Goal: Information Seeking & Learning: Learn about a topic

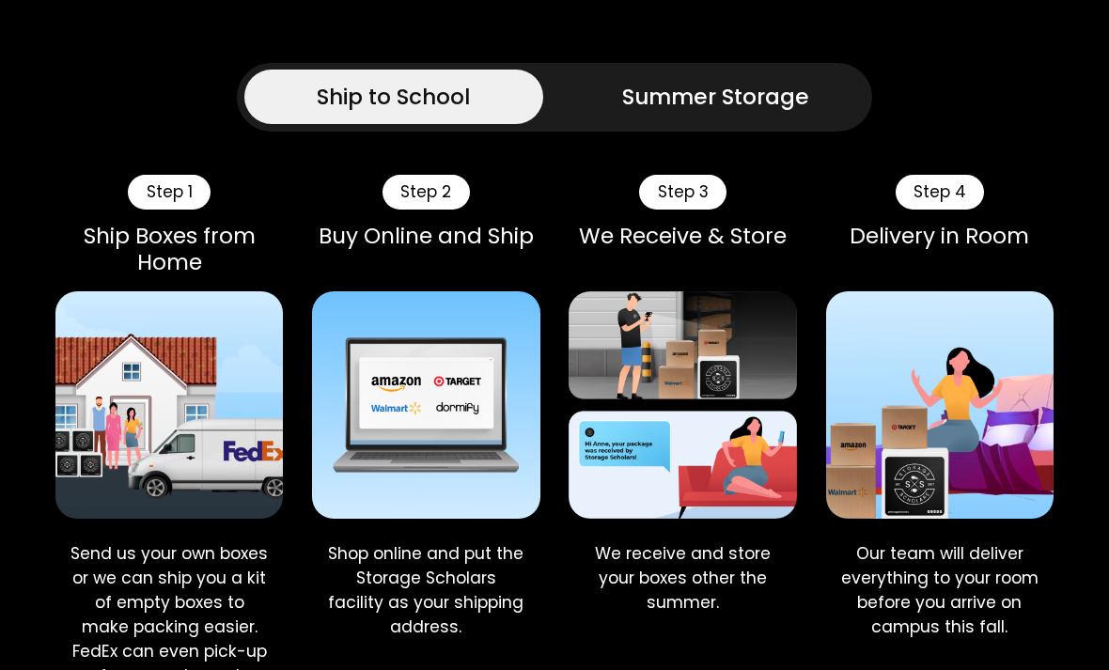
scroll to position [778, 0]
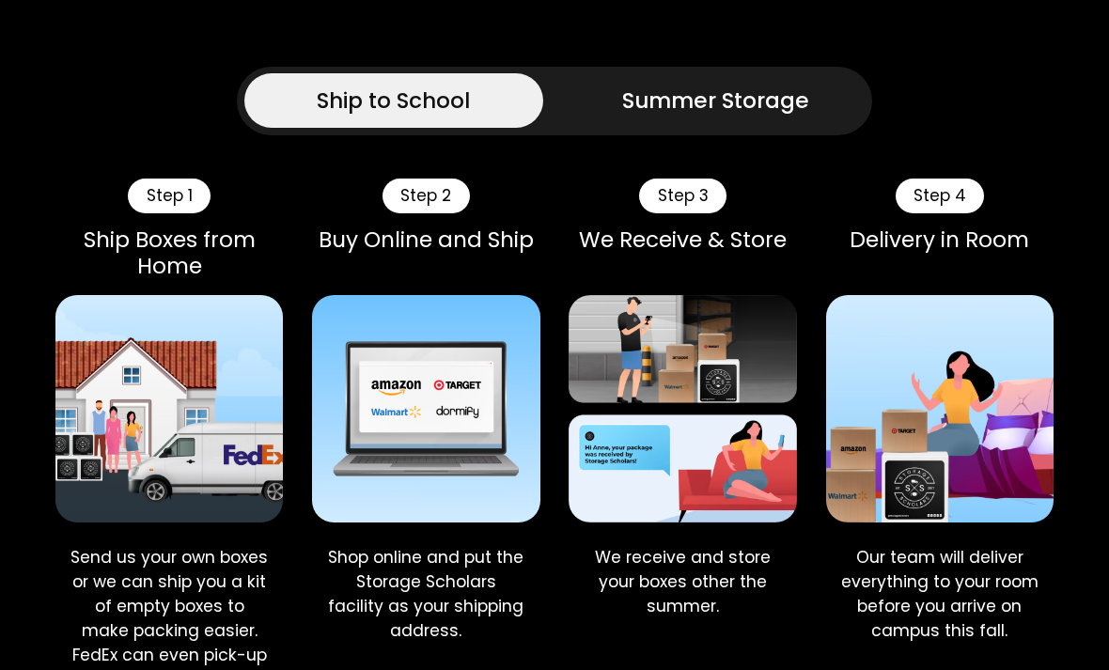
click at [699, 87] on div "Summer Storage" at bounding box center [715, 101] width 187 height 33
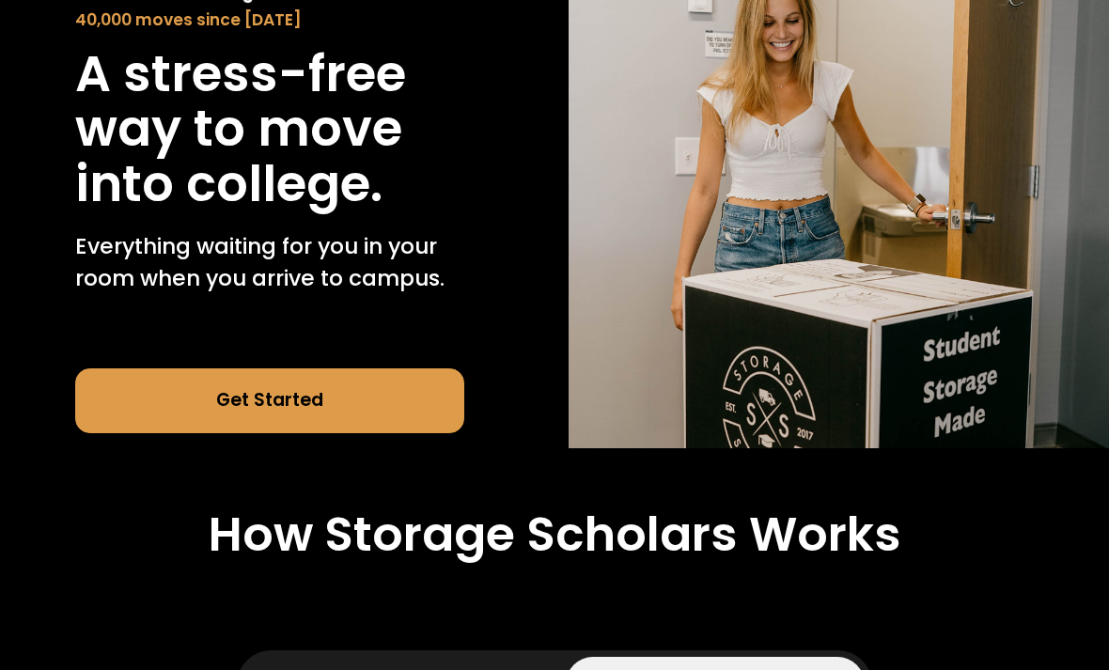
scroll to position [0, 0]
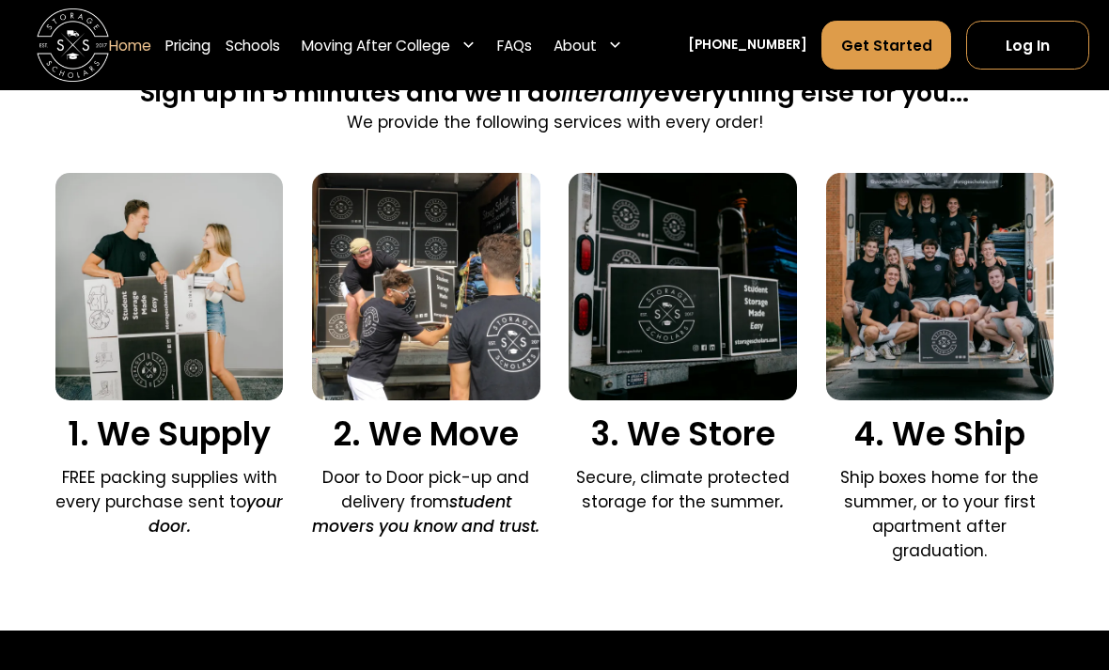
scroll to position [1176, 0]
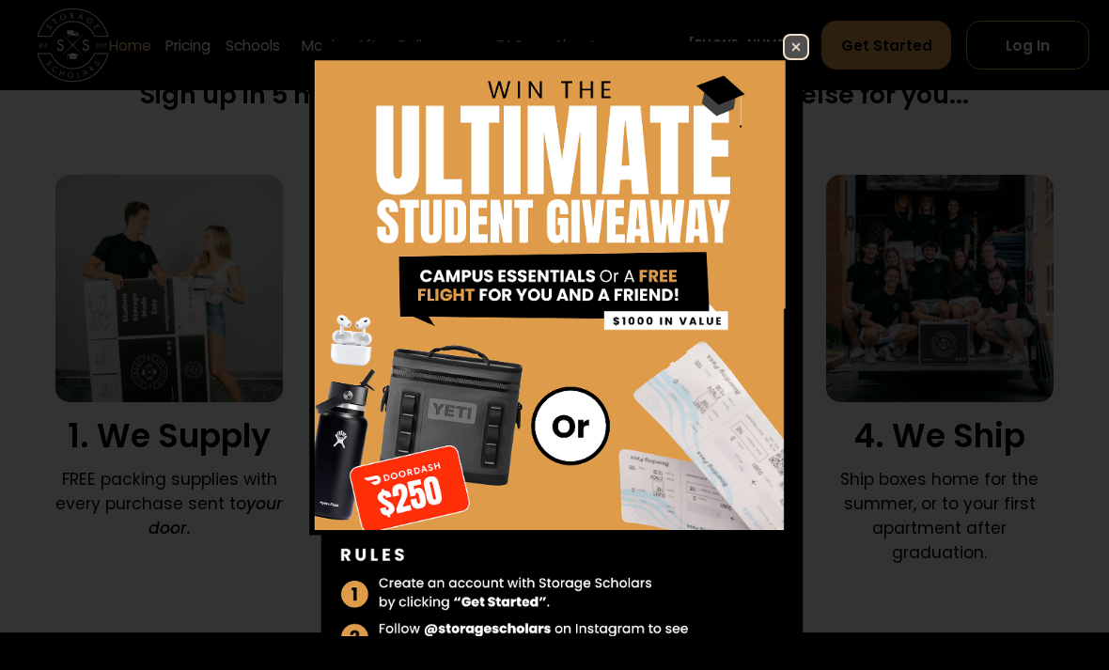
click at [788, 58] on img at bounding box center [796, 47] width 23 height 23
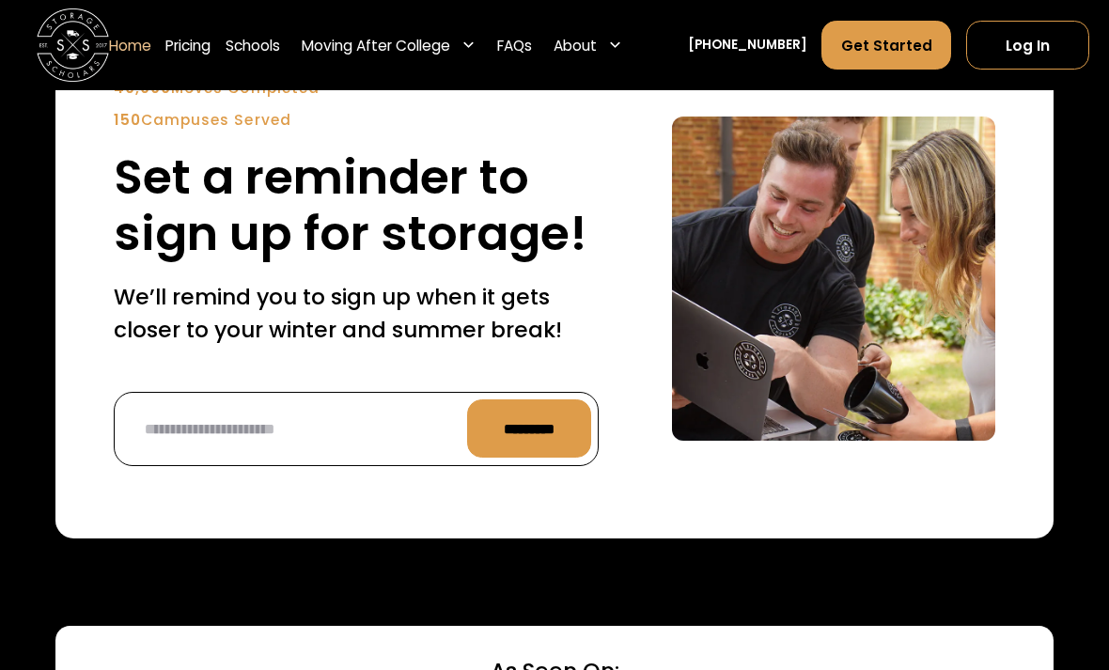
scroll to position [4304, 0]
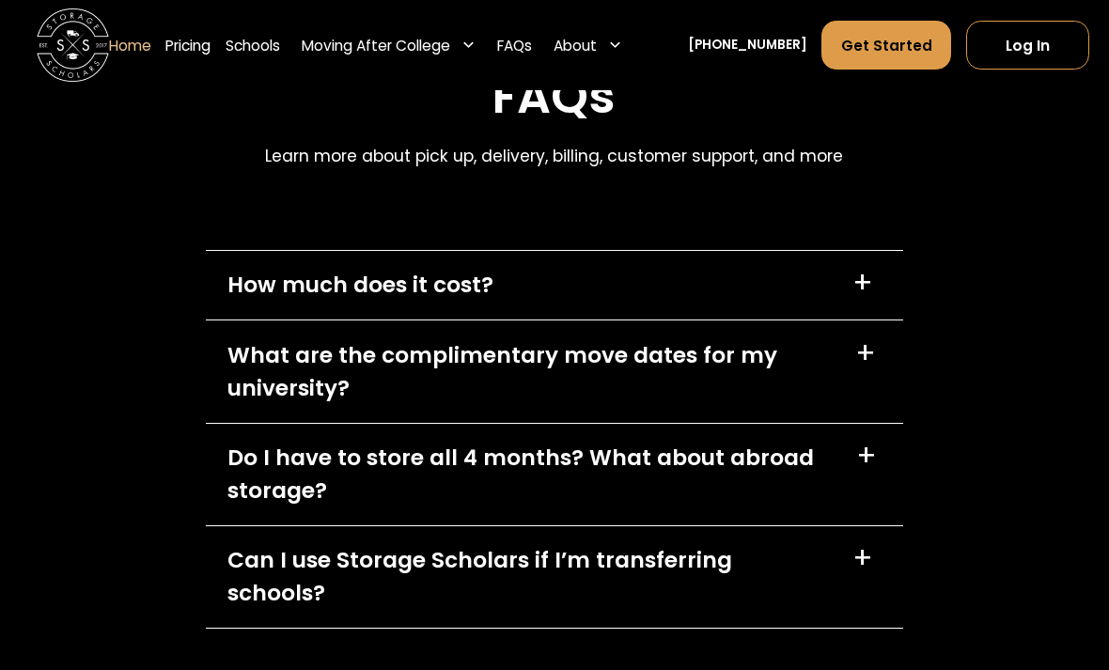
click at [692, 321] on div "How much does it cost? +" at bounding box center [555, 286] width 698 height 69
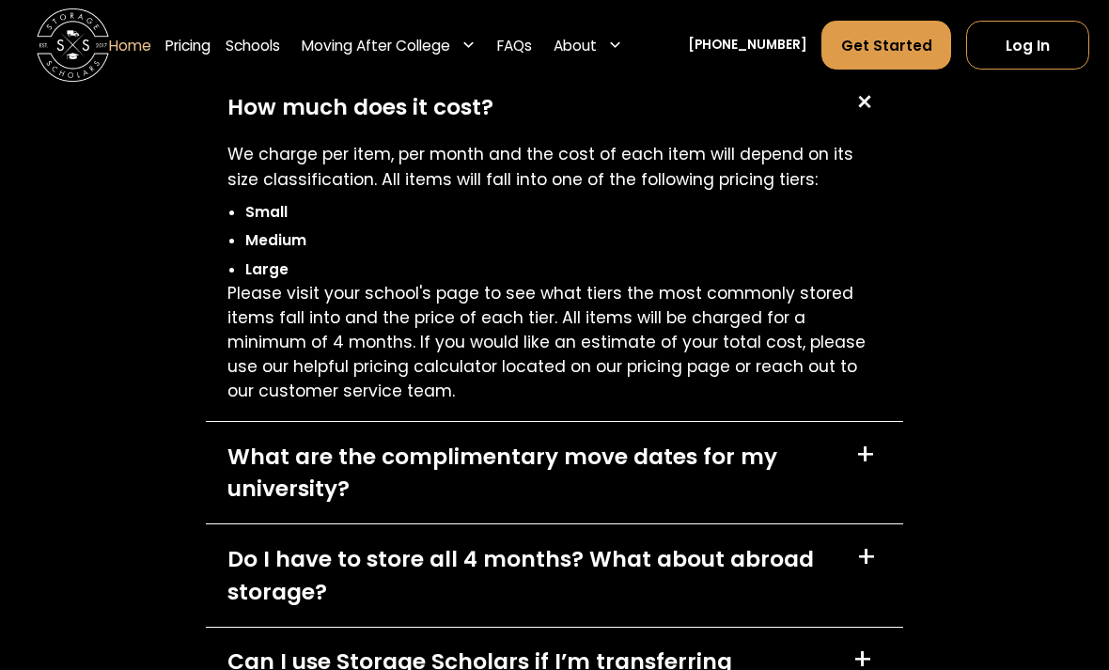
click at [633, 486] on div "What are the complimentary move dates for my university?" at bounding box center [530, 475] width 606 height 66
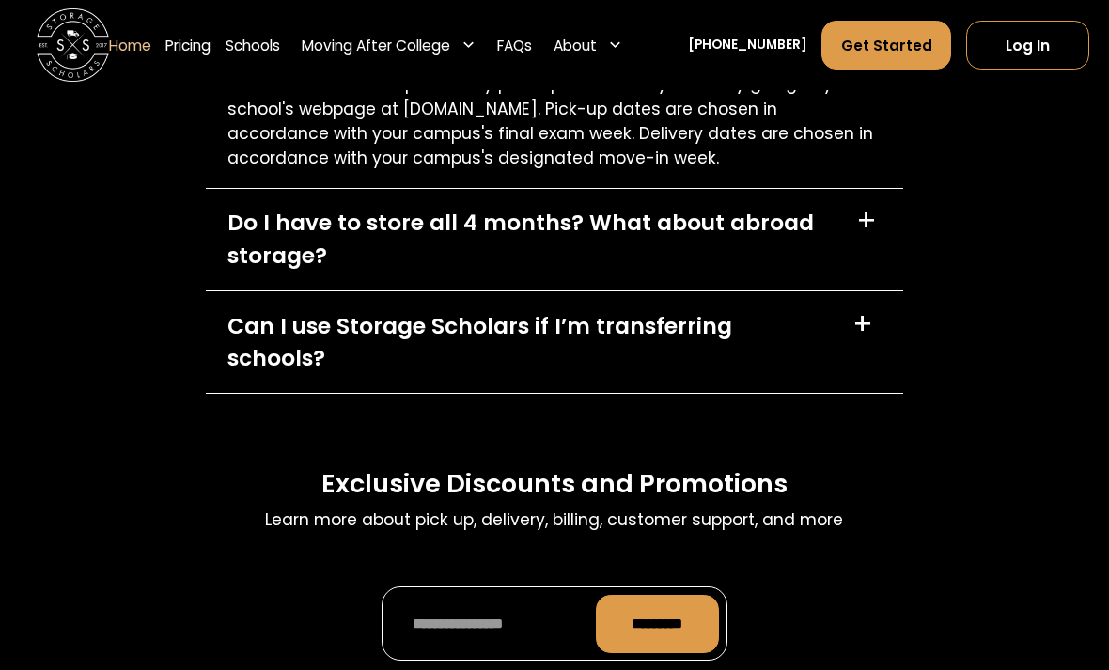
scroll to position [5688, 0]
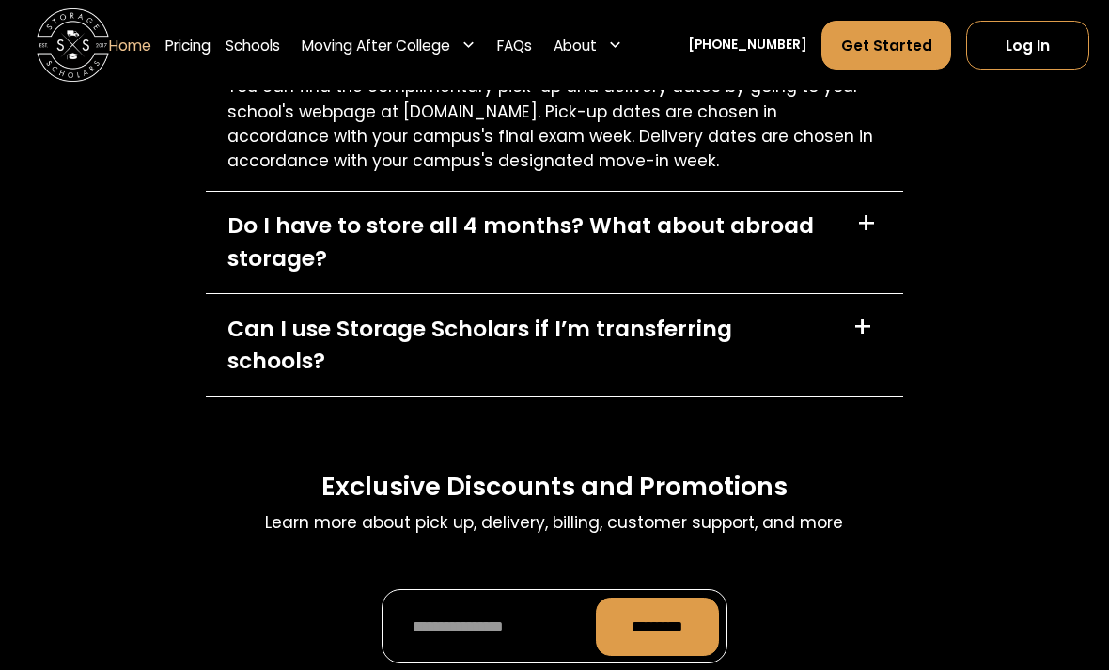
click at [469, 294] on div "Do I have to store all 4 months? What about abroad storage? +" at bounding box center [555, 244] width 698 height 102
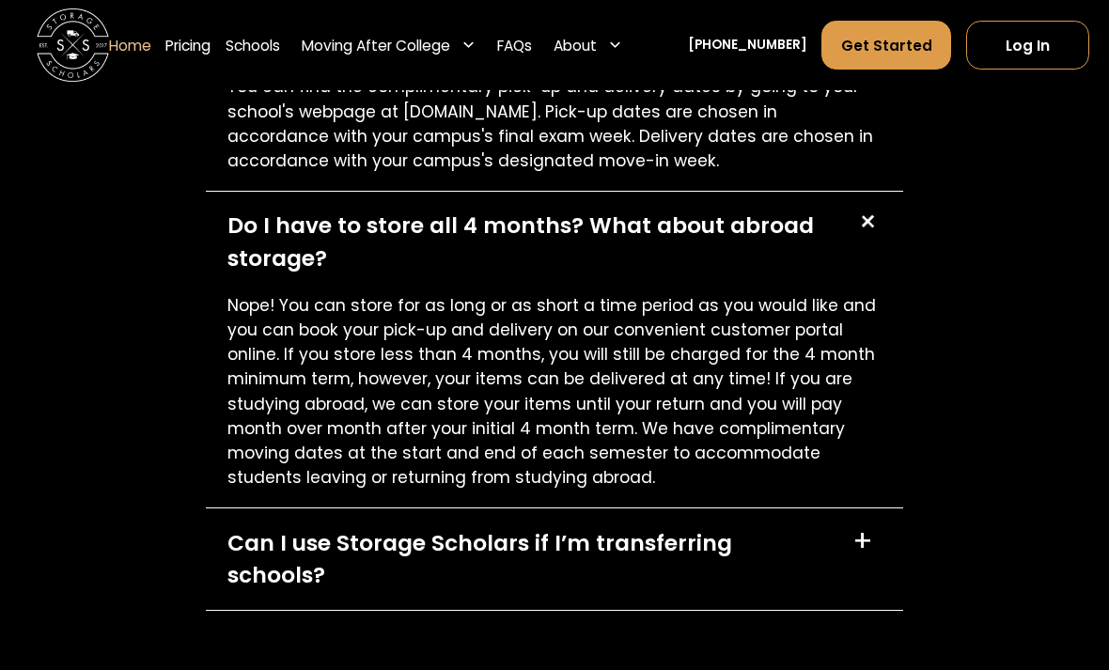
click at [469, 293] on div "Do I have to store all 4 months? What about abroad storage? +" at bounding box center [555, 243] width 698 height 102
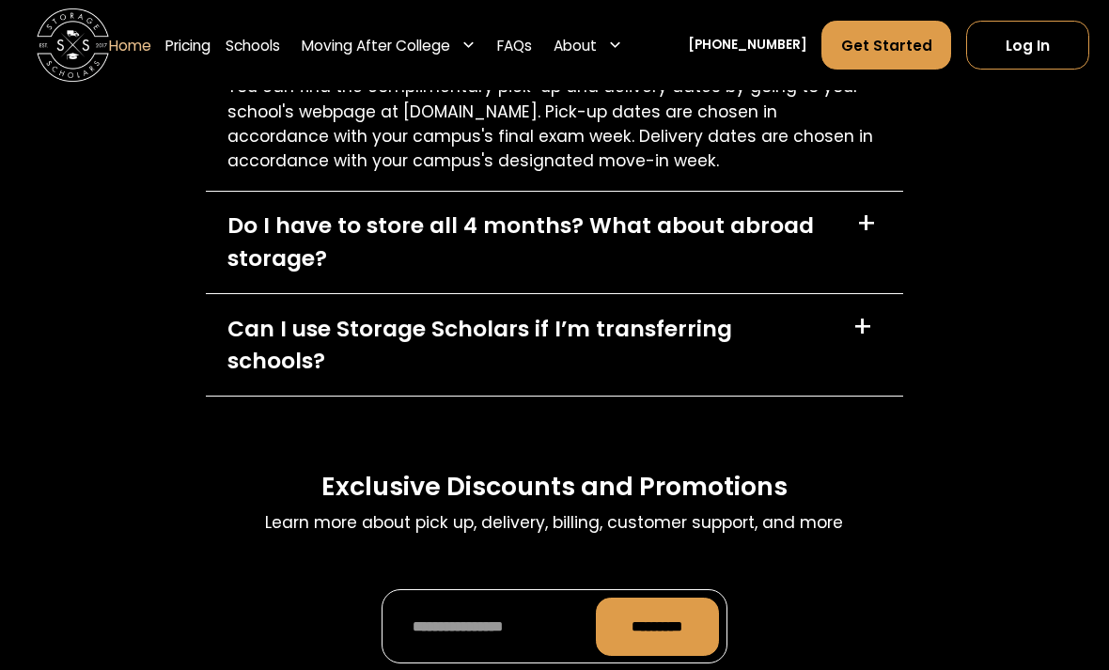
click at [493, 352] on div "Can I use Storage Scholars if I’m transferring schools?" at bounding box center [529, 346] width 604 height 66
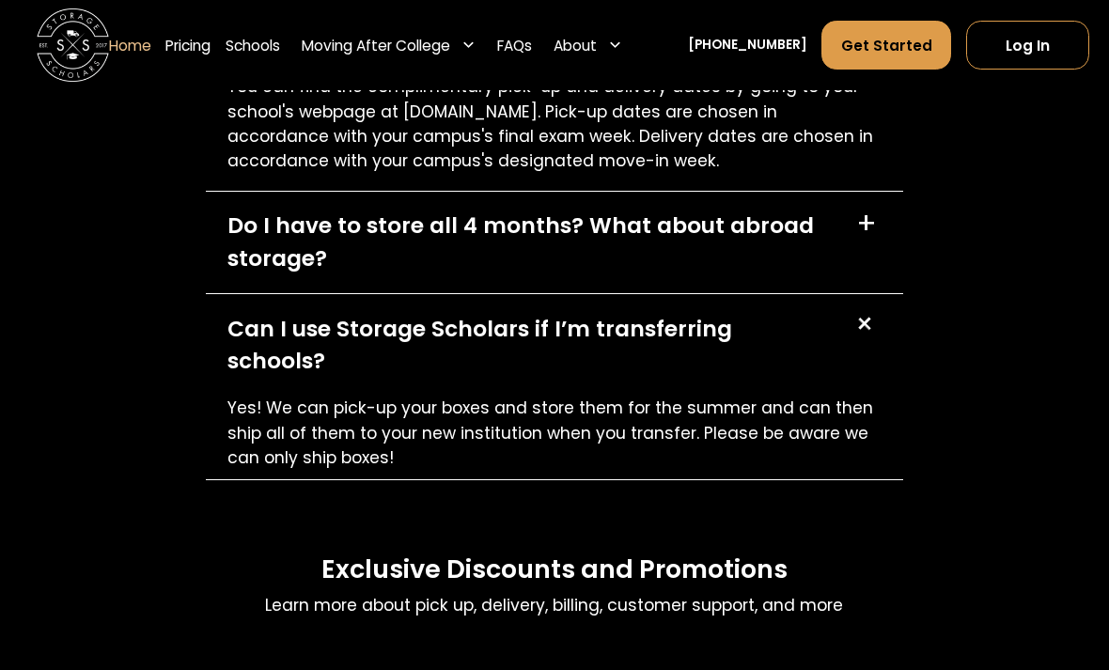
click at [493, 352] on div "Can I use Storage Scholars if I’m transferring schools?" at bounding box center [529, 346] width 604 height 66
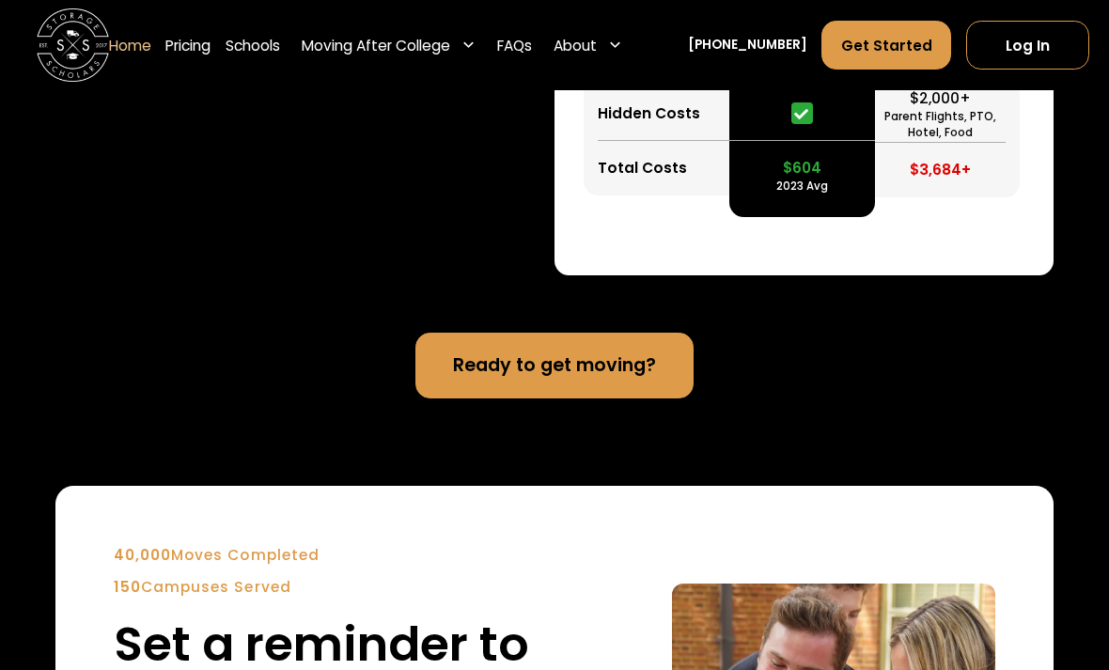
scroll to position [3812, 0]
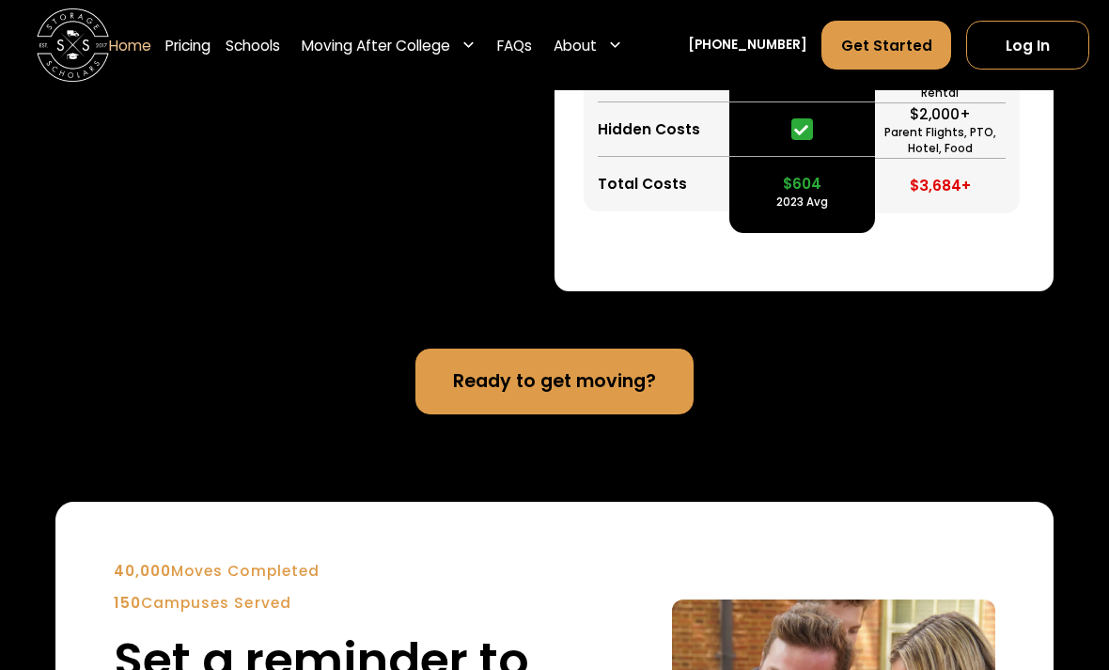
click at [436, 415] on link "Ready to get moving?" at bounding box center [553, 382] width 277 height 66
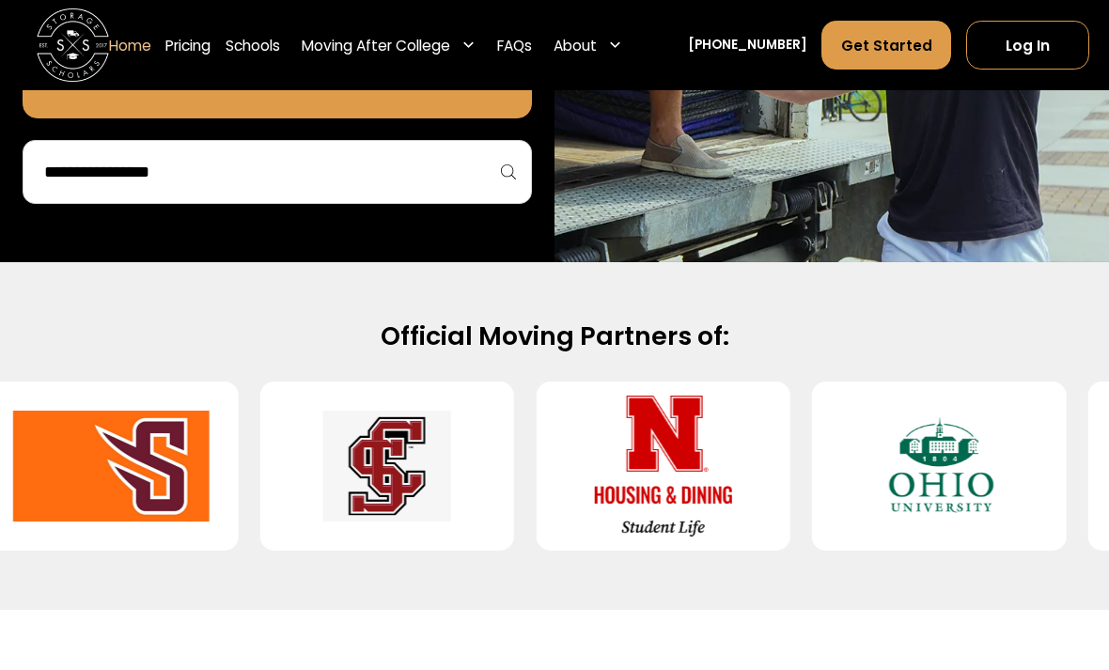
click at [622, 475] on img at bounding box center [663, 467] width 196 height 140
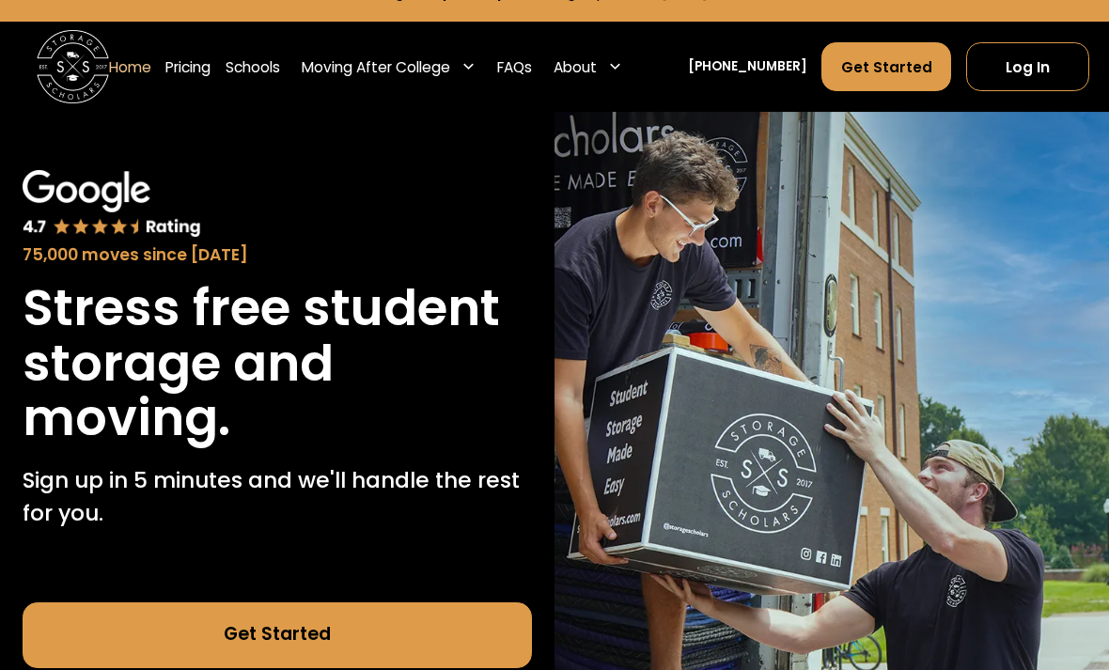
scroll to position [0, 0]
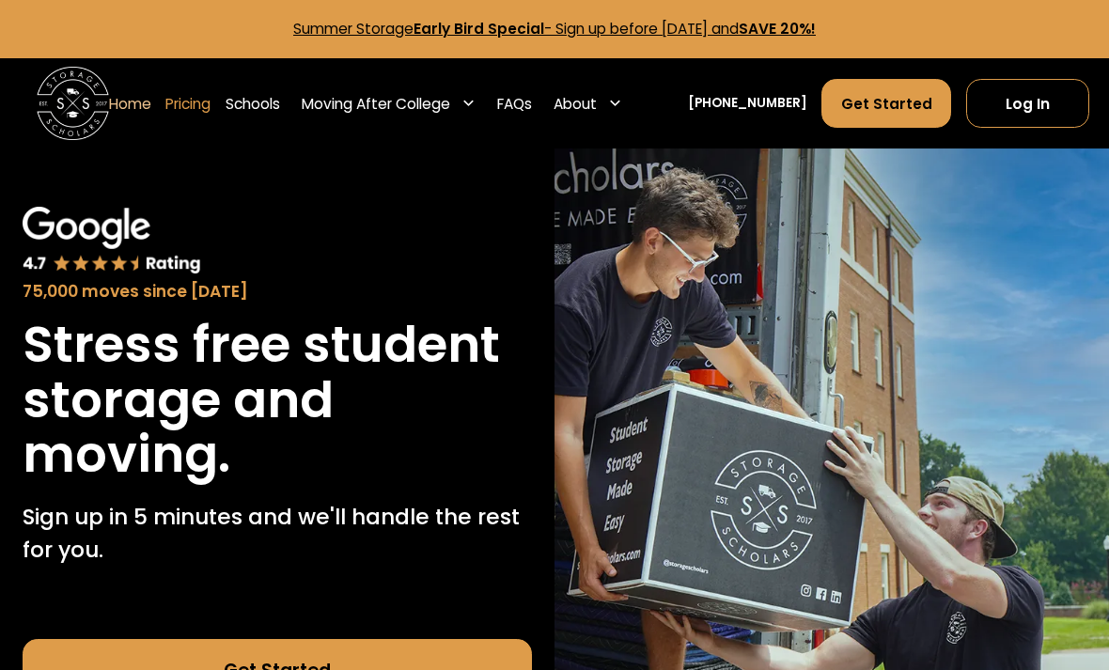
click at [201, 109] on link "Pricing" at bounding box center [187, 103] width 45 height 51
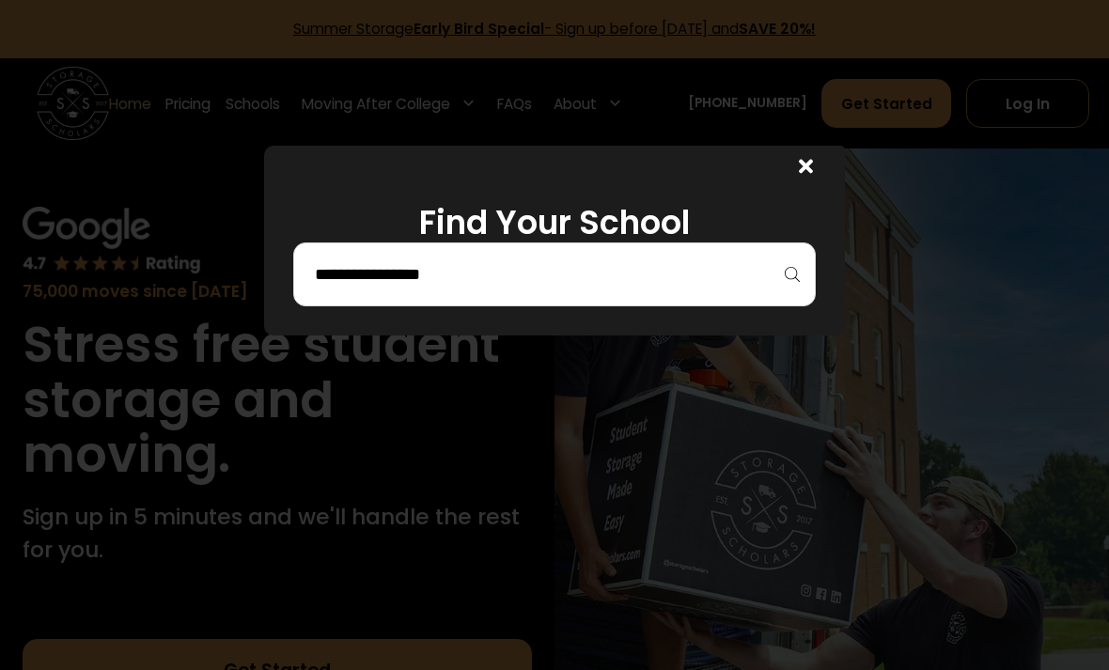
click at [491, 276] on input "search" at bounding box center [555, 275] width 484 height 32
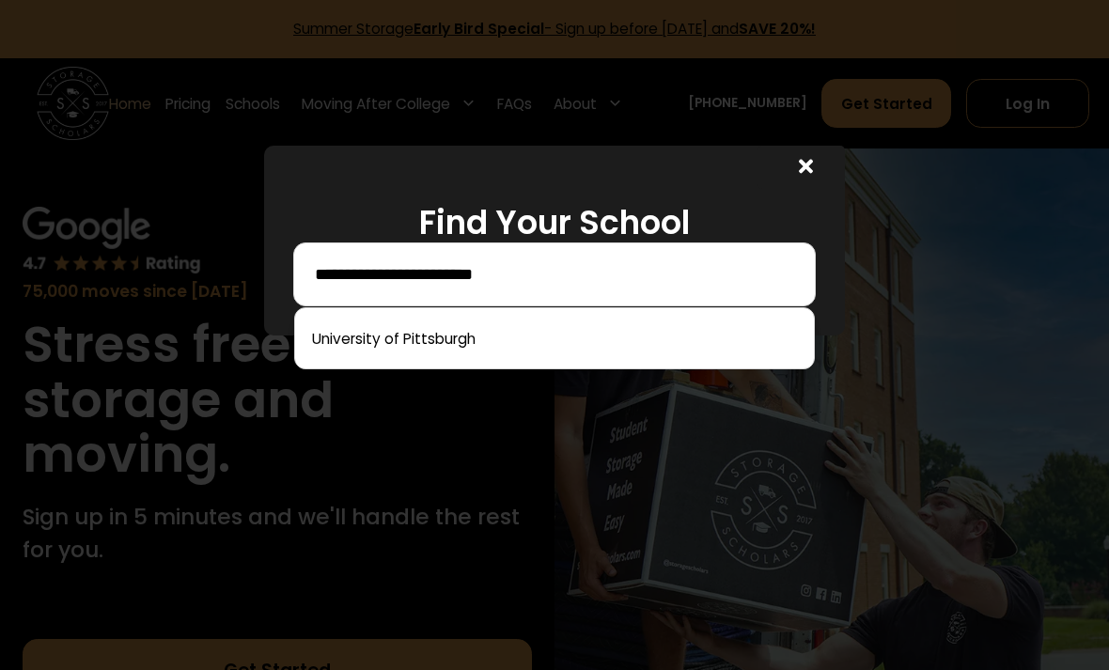
click at [480, 363] on div at bounding box center [555, 338] width 522 height 62
click at [541, 278] on input "**********" at bounding box center [555, 275] width 484 height 32
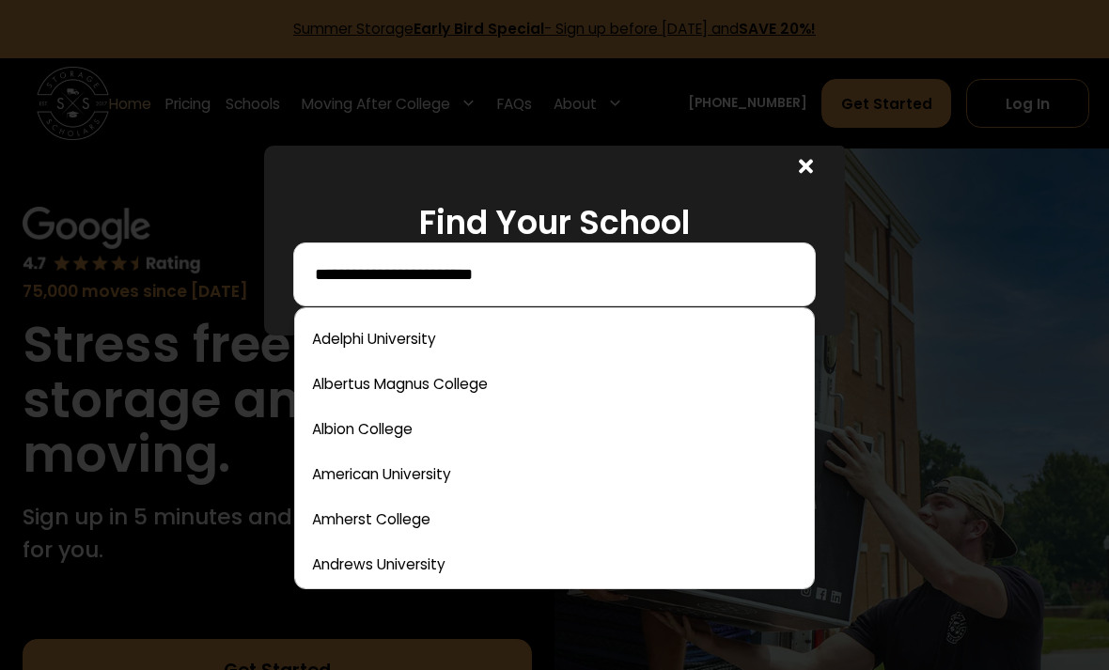
click at [558, 285] on input "**********" at bounding box center [555, 275] width 484 height 32
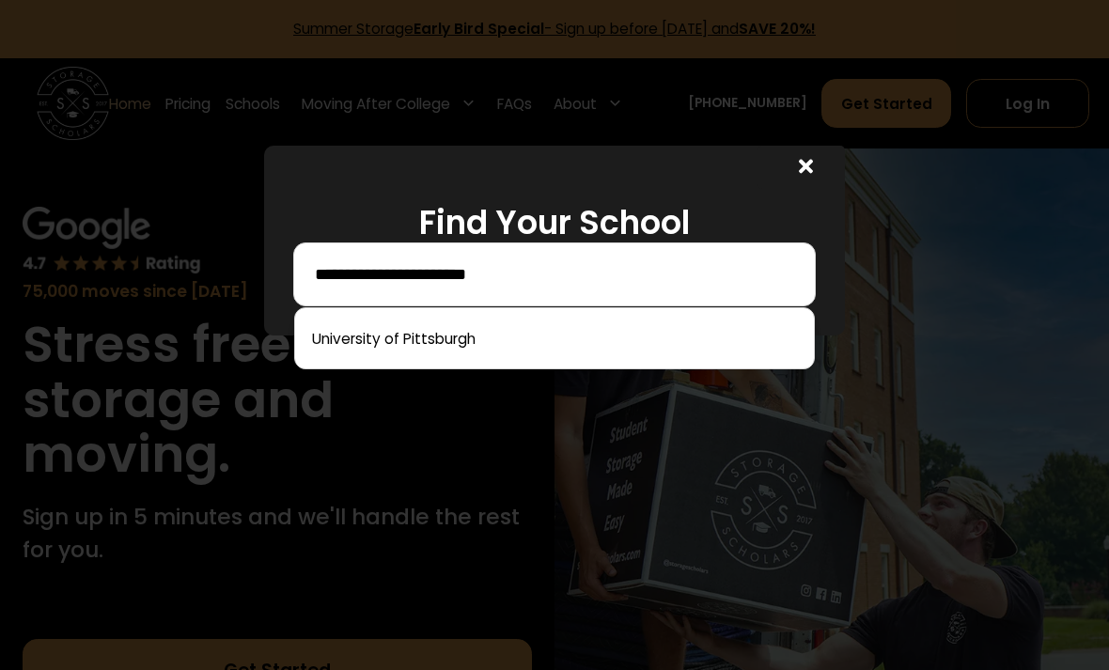
type input "**********"
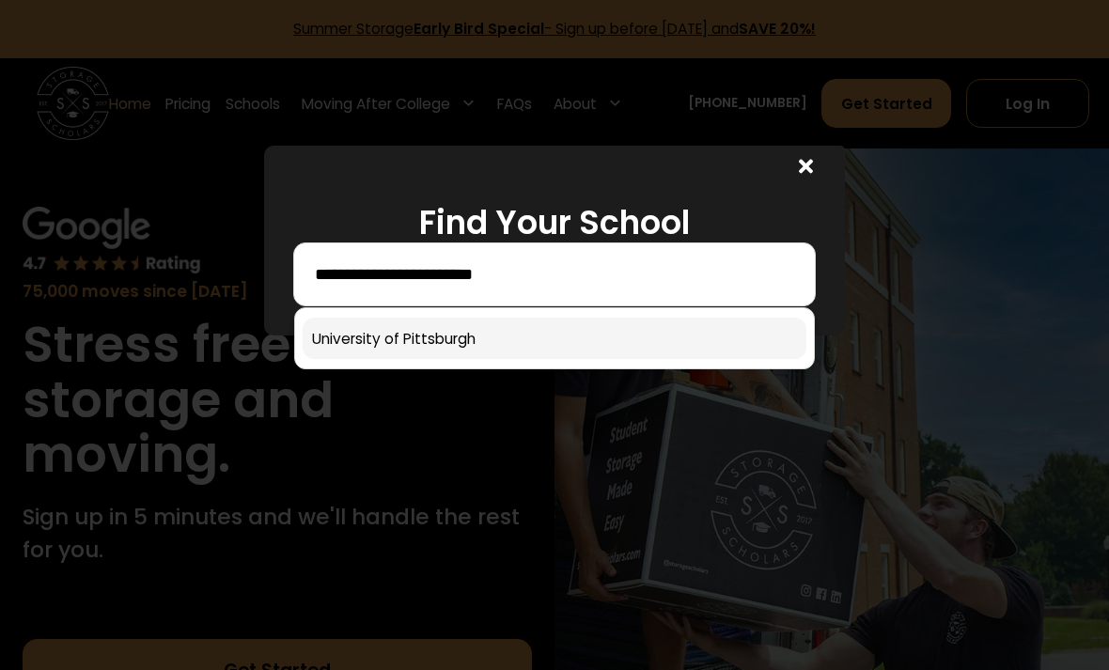
click at [470, 353] on link at bounding box center [555, 338] width 505 height 41
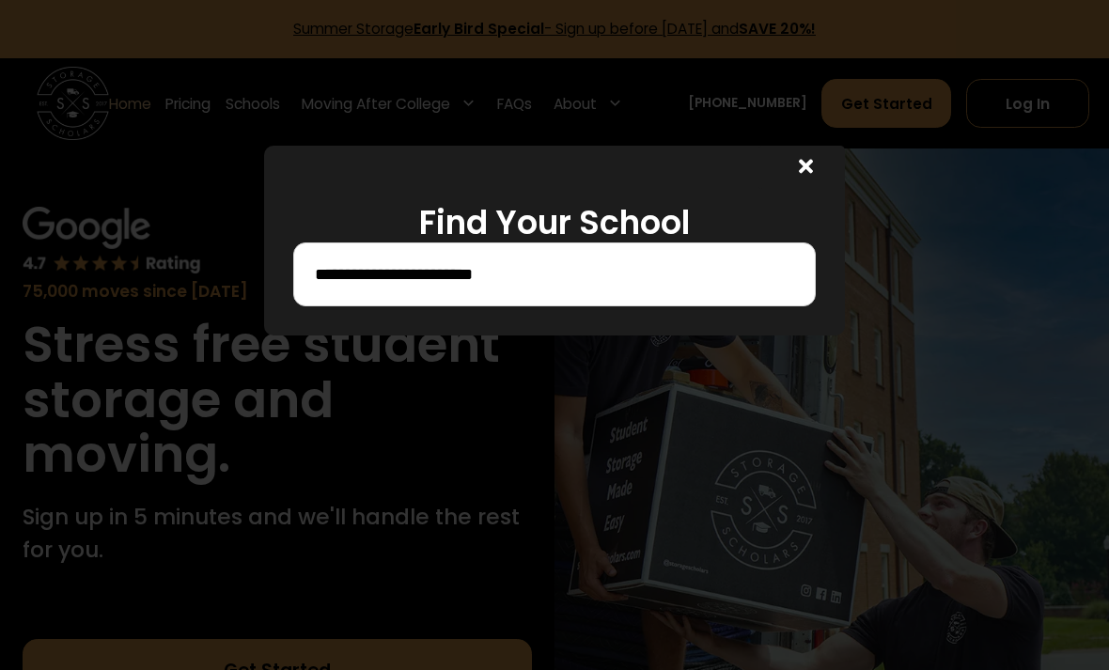
click at [470, 353] on div at bounding box center [554, 335] width 1109 height 670
click at [400, 336] on div "**********" at bounding box center [554, 241] width 581 height 190
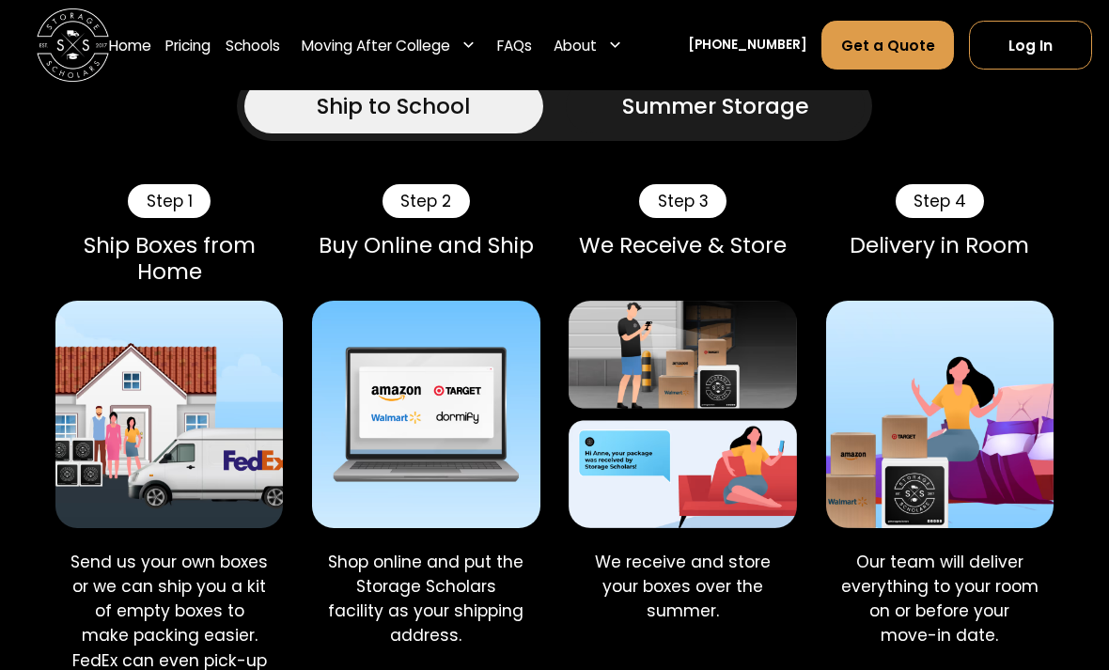
scroll to position [1105, 0]
click at [656, 123] on div "Summer Storage" at bounding box center [715, 106] width 187 height 33
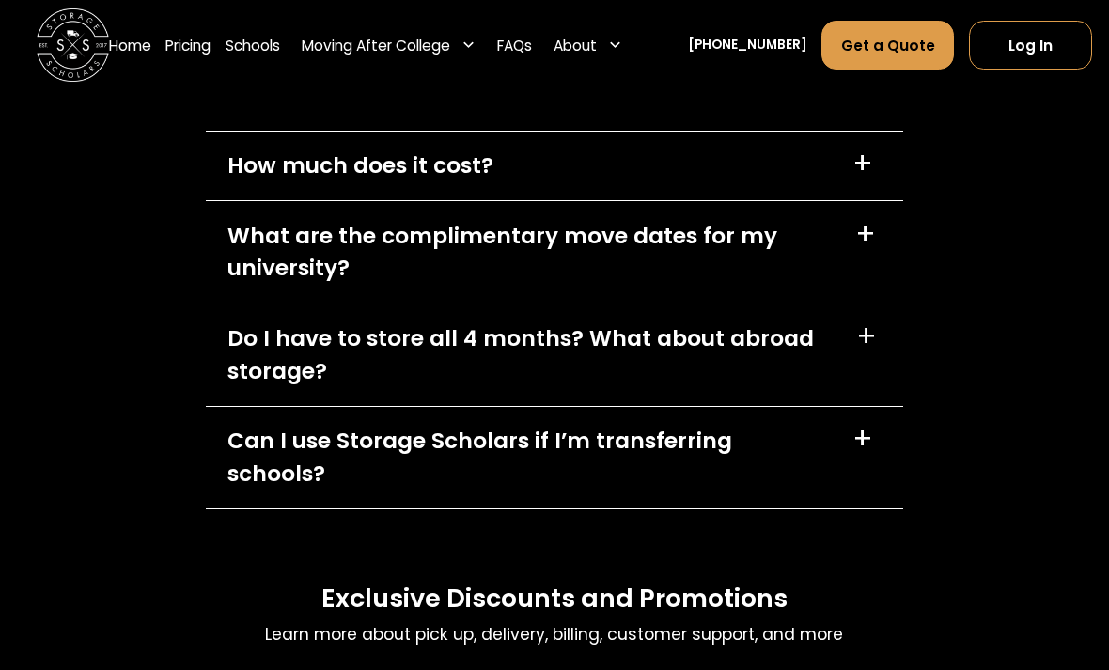
scroll to position [8793, 0]
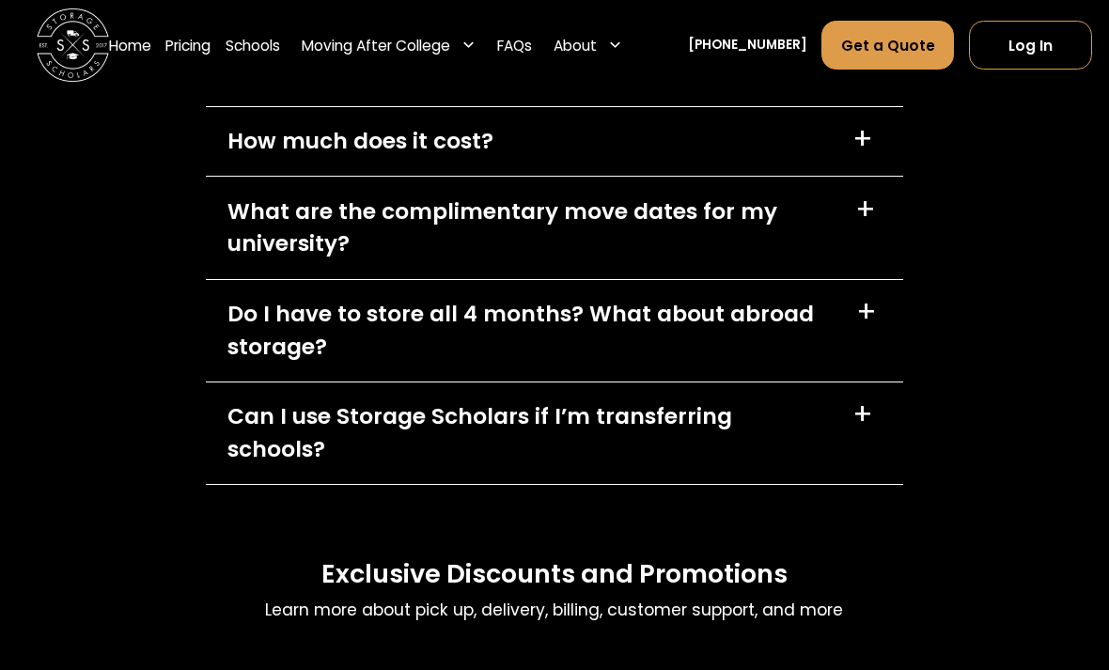
click at [462, 174] on div "How much does it cost? +" at bounding box center [555, 141] width 698 height 69
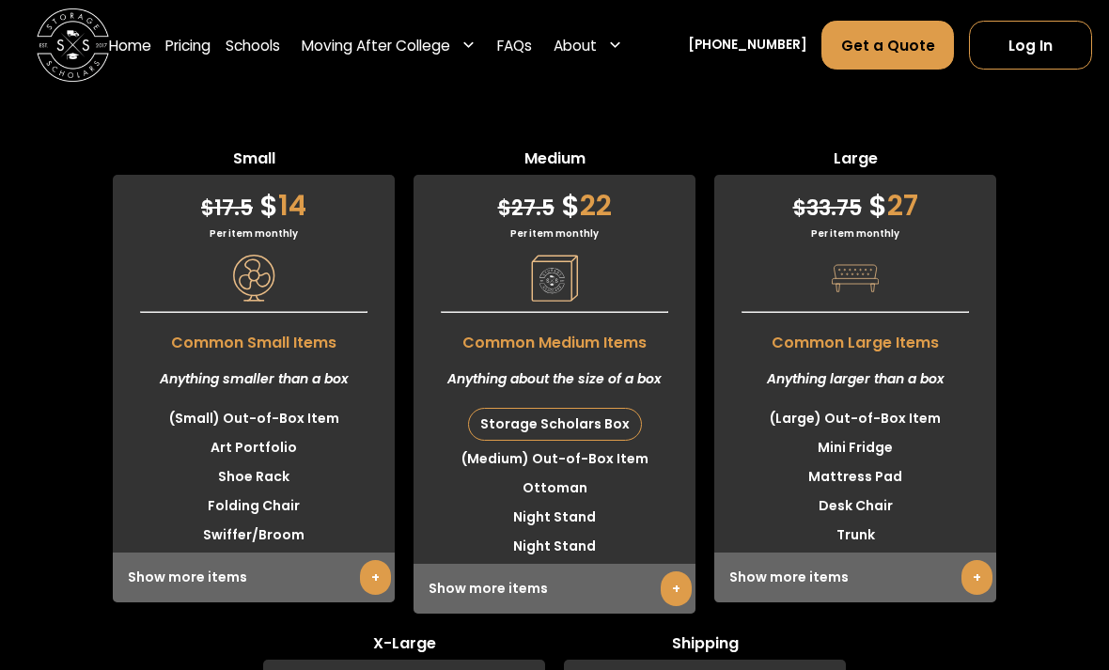
scroll to position [5293, 0]
